Goal: Information Seeking & Learning: Learn about a topic

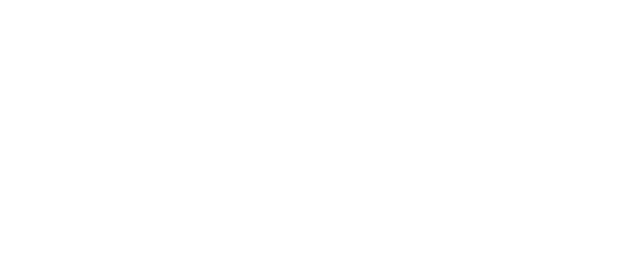
select select
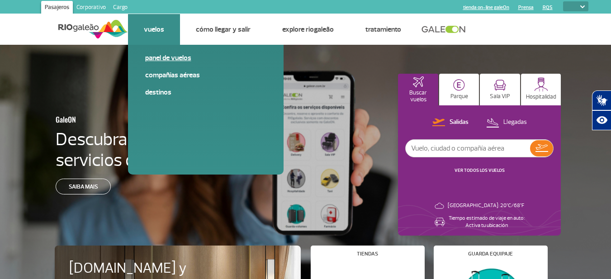
click at [172, 59] on link "Panel de vuelos" at bounding box center [205, 58] width 121 height 10
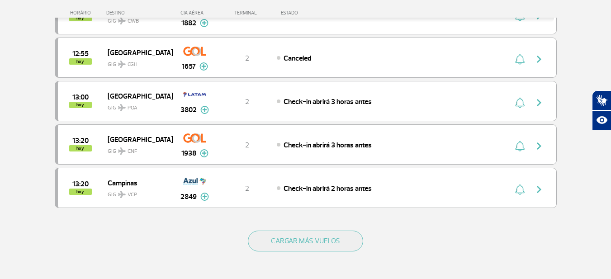
scroll to position [814, 0]
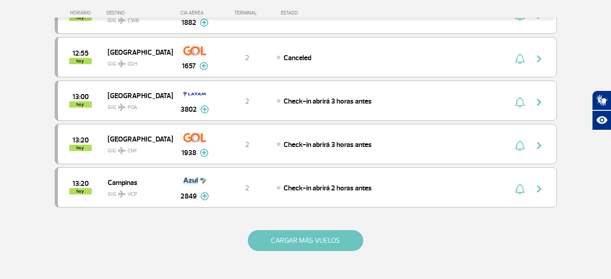
click at [292, 250] on button "CARGAR MÁS VUELOS" at bounding box center [305, 240] width 115 height 21
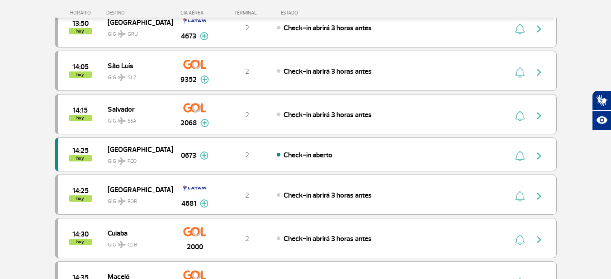
scroll to position [1175, 0]
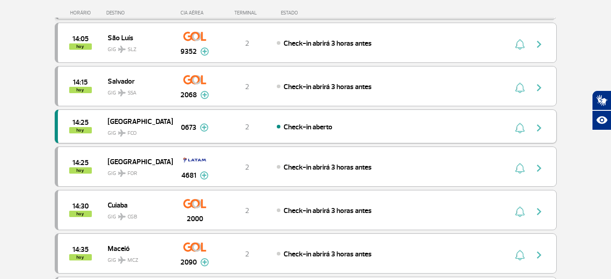
click at [205, 129] on img at bounding box center [204, 127] width 9 height 8
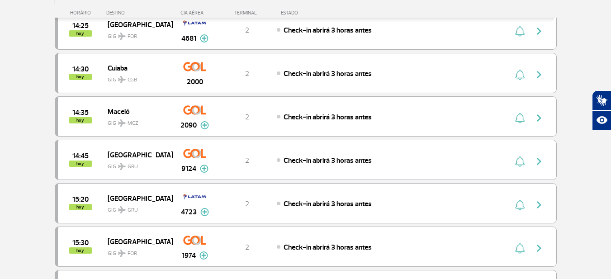
scroll to position [1356, 0]
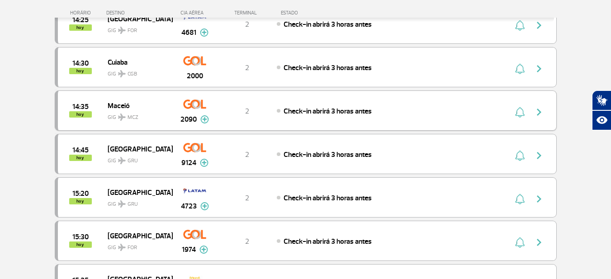
click at [302, 108] on span "Check-in abrirá 3 horas antes" at bounding box center [327, 111] width 88 height 9
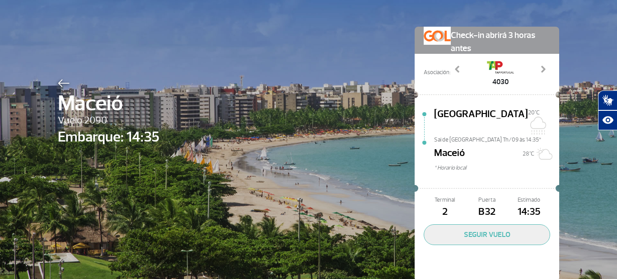
scroll to position [37, 0]
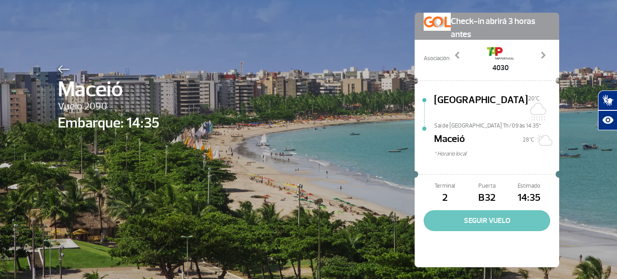
click at [483, 212] on button "SEGUIR VUELO" at bounding box center [487, 220] width 127 height 21
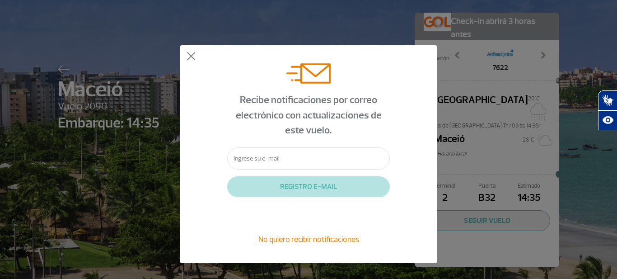
click at [306, 233] on div "No quiero recibir notificaciones" at bounding box center [308, 239] width 163 height 12
click at [315, 241] on span "No quiero recibir notificaciones" at bounding box center [309, 239] width 101 height 10
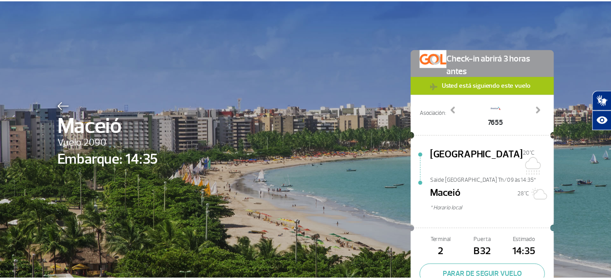
scroll to position [0, 0]
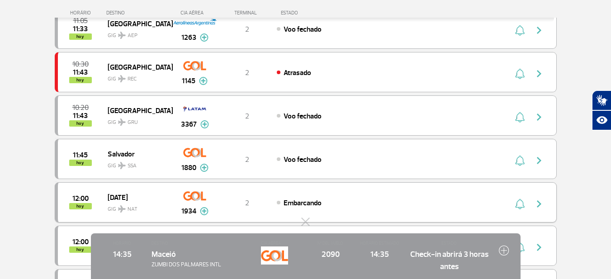
scroll to position [452, 0]
click at [504, 253] on img at bounding box center [504, 250] width 10 height 10
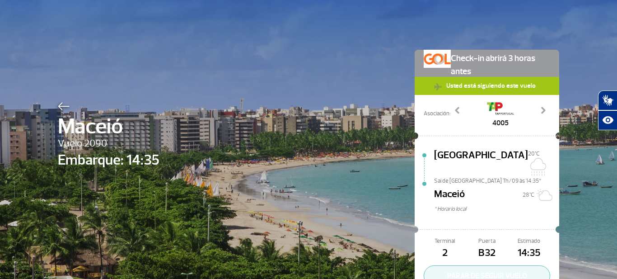
click at [485, 267] on button "PARAR DE SEGUIR VUELO" at bounding box center [487, 275] width 127 height 21
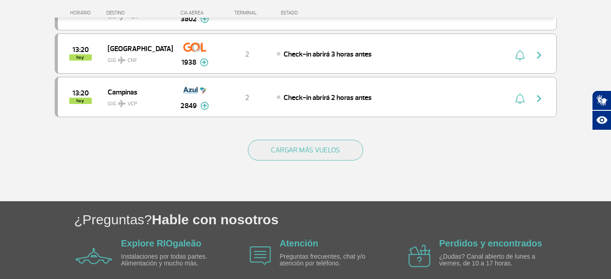
scroll to position [946, 0]
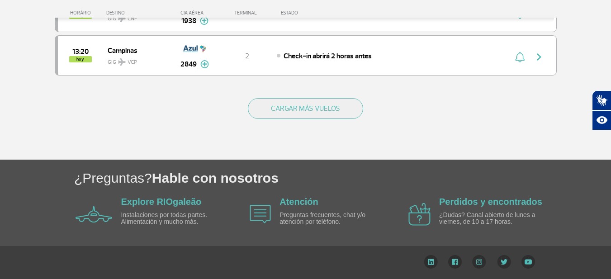
click at [176, 196] on div "Explore RIOgaleão Instalaciones por todas partes. Alimentación y mucho más." at bounding box center [173, 214] width 104 height 37
click at [177, 201] on link "Explore RIOgaleão" at bounding box center [161, 202] width 80 height 10
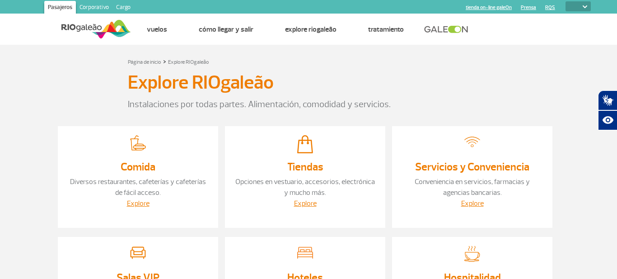
select select
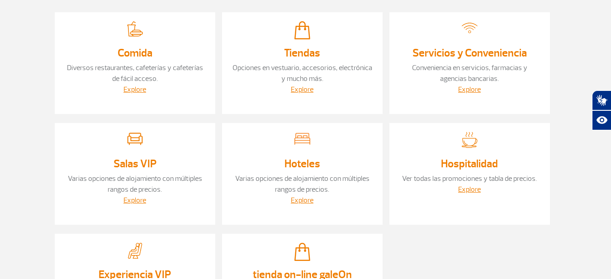
scroll to position [90, 0]
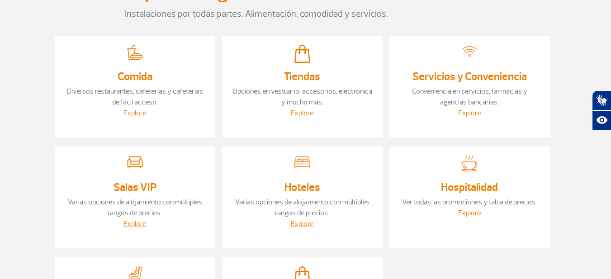
click at [136, 113] on link "Explore" at bounding box center [134, 112] width 23 height 9
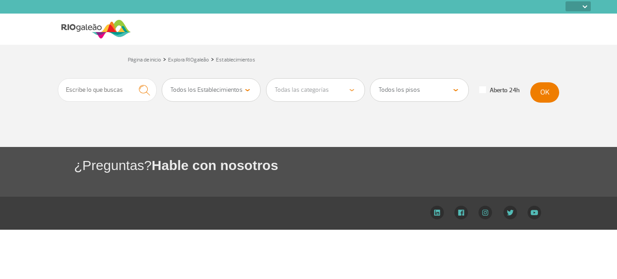
select select
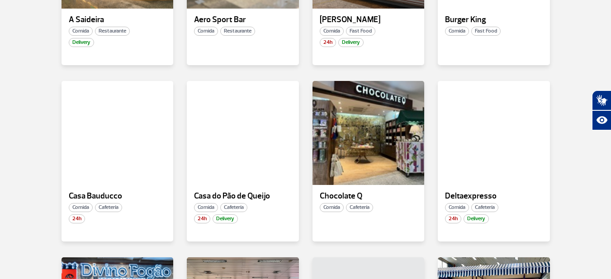
scroll to position [316, 0]
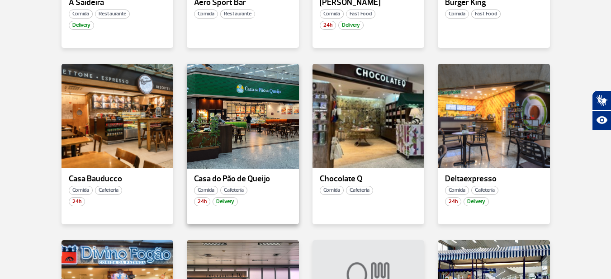
click at [236, 148] on div at bounding box center [243, 116] width 114 height 106
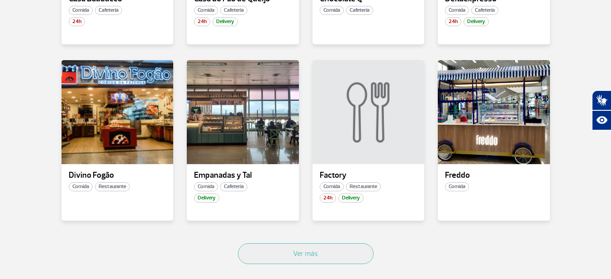
scroll to position [497, 0]
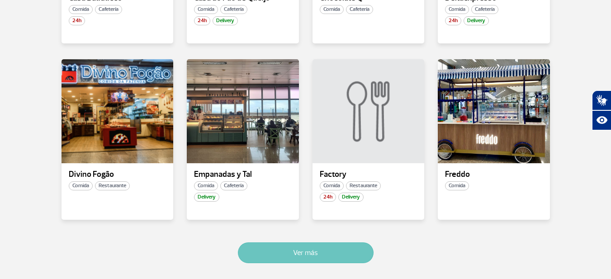
click at [311, 252] on button "Ver más" at bounding box center [306, 252] width 136 height 21
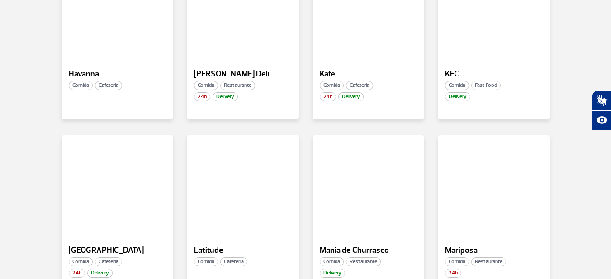
scroll to position [981, 0]
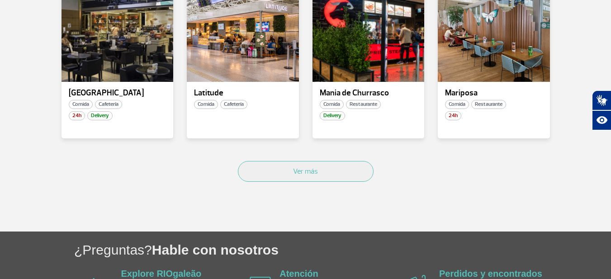
click at [306, 161] on button "Ver más" at bounding box center [306, 171] width 136 height 21
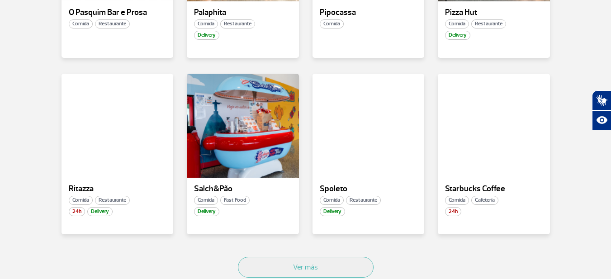
scroll to position [1555, 0]
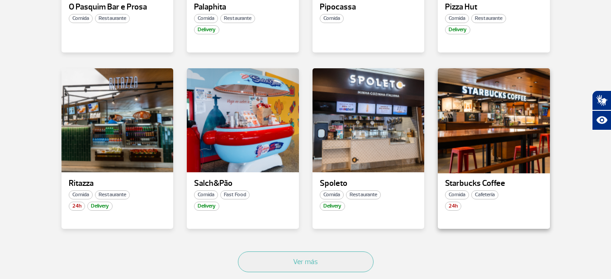
click at [462, 148] on div at bounding box center [494, 120] width 114 height 106
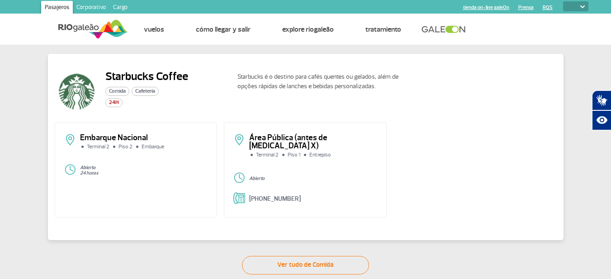
click at [282, 262] on link "Ver tudo de Comida" at bounding box center [305, 265] width 127 height 19
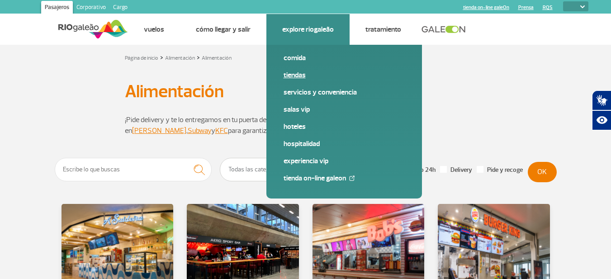
click at [297, 77] on link "Tiendas" at bounding box center [343, 75] width 121 height 10
click at [306, 179] on link "tienda on-line galeOn" at bounding box center [343, 178] width 121 height 10
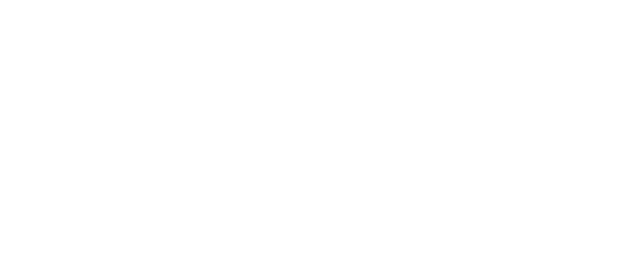
select select
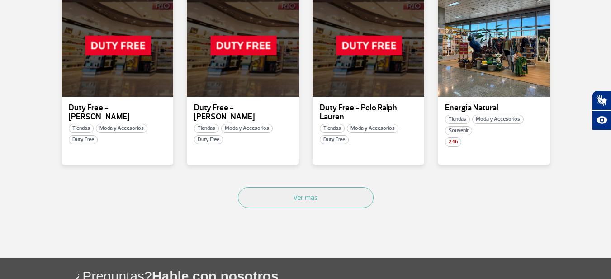
scroll to position [588, 0]
